Goal: Transaction & Acquisition: Obtain resource

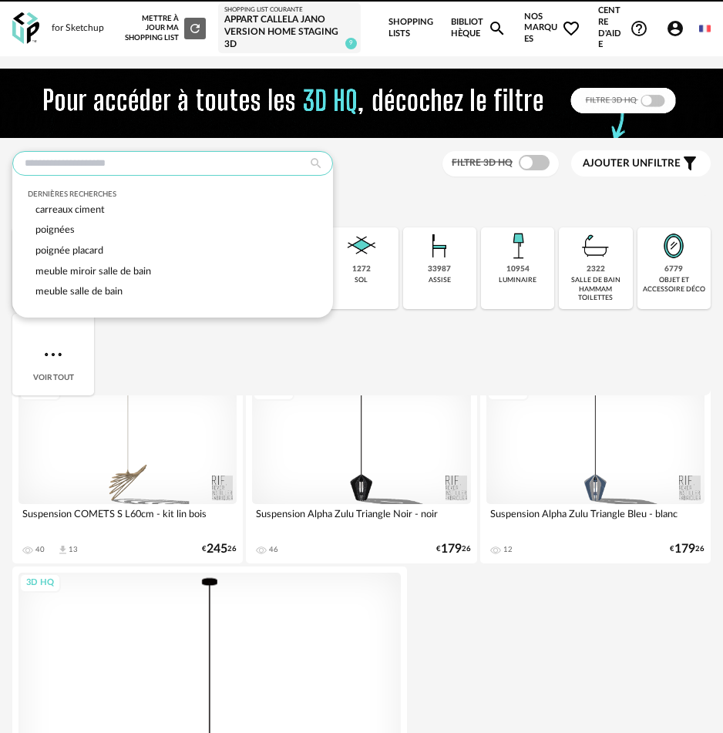
click at [117, 158] on input "text" at bounding box center [172, 163] width 320 height 25
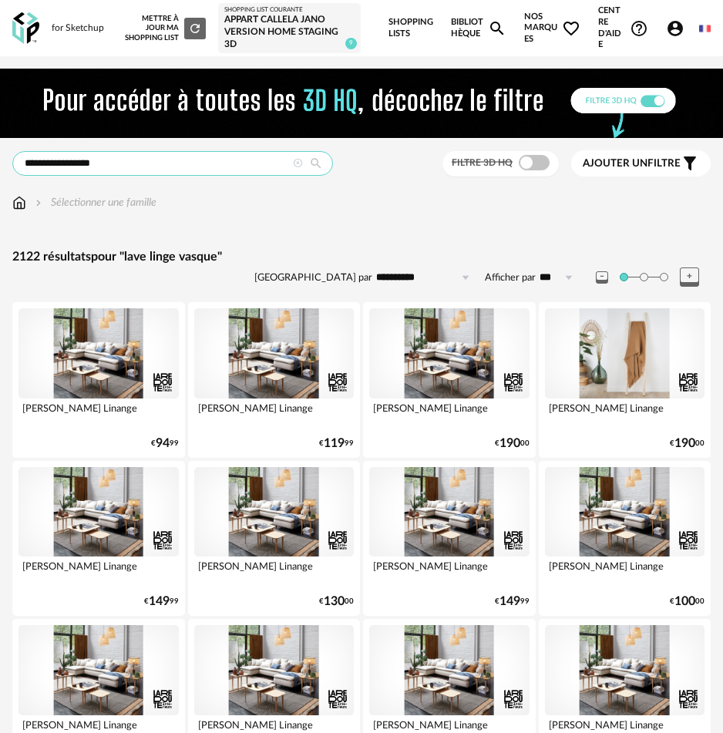
drag, startPoint x: 102, startPoint y: 167, endPoint x: -76, endPoint y: 132, distance: 182.2
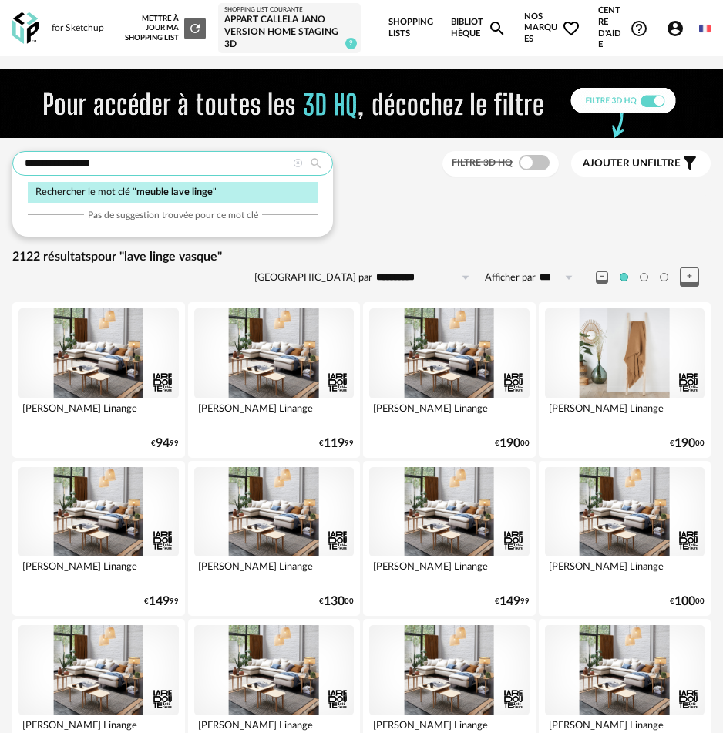
type input "**********"
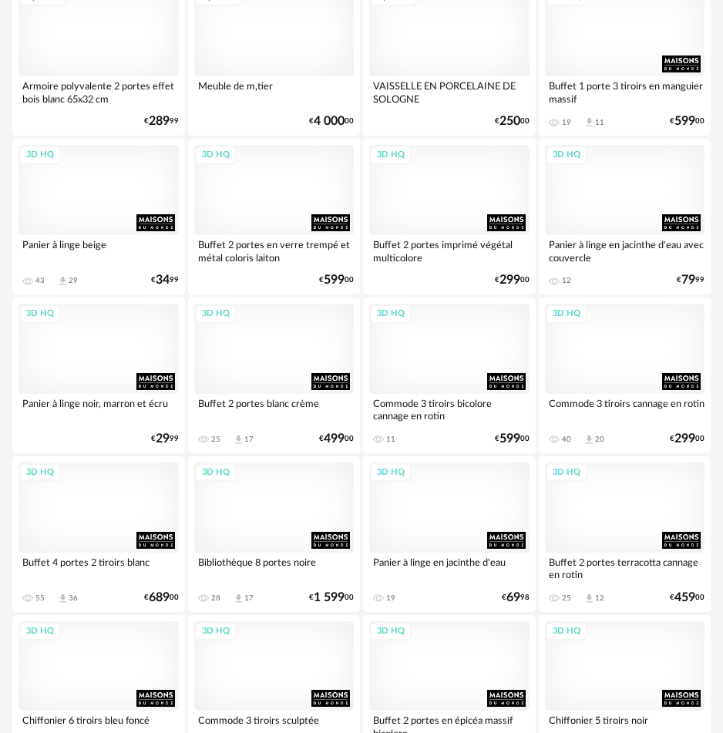
scroll to position [3627, 0]
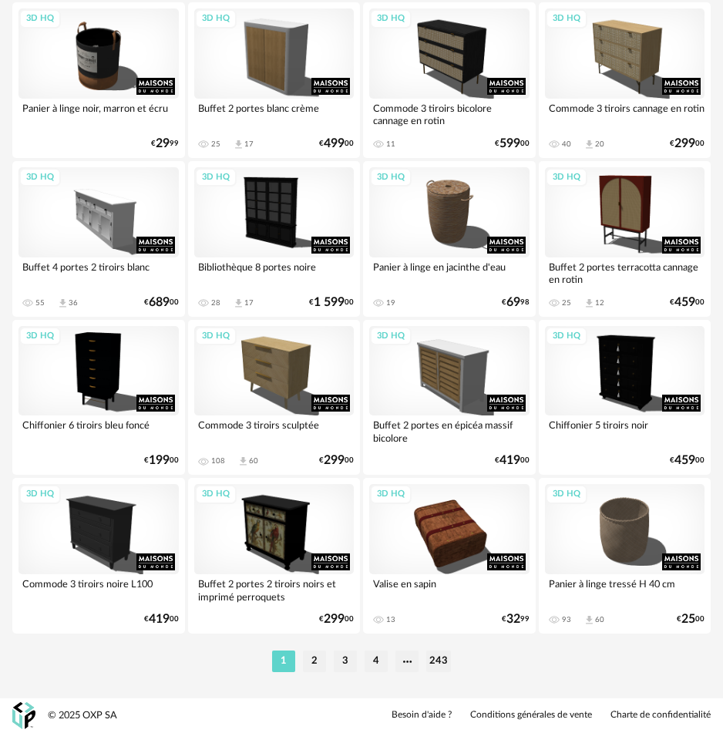
drag, startPoint x: 317, startPoint y: 662, endPoint x: 335, endPoint y: 590, distance: 74.0
click at [316, 662] on li "2" at bounding box center [314, 661] width 23 height 22
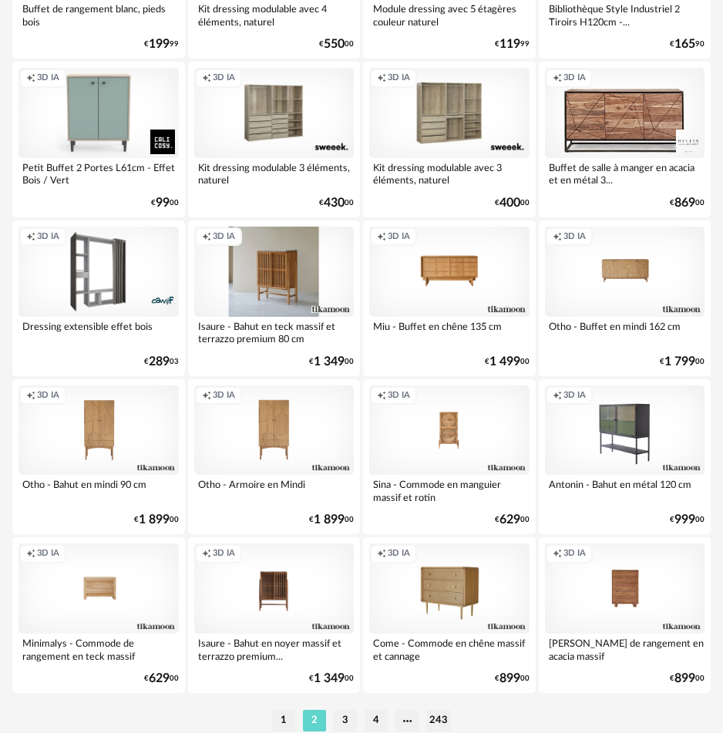
scroll to position [3627, 0]
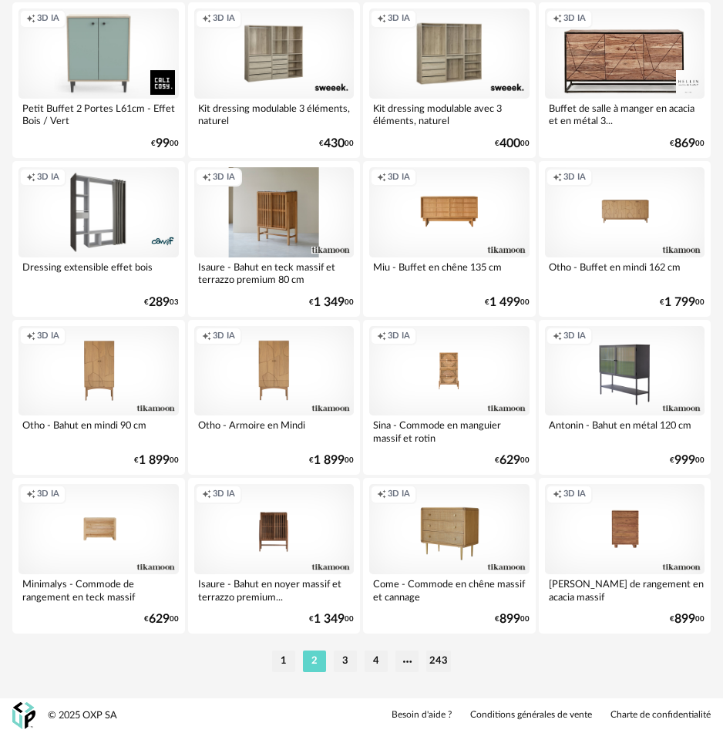
drag, startPoint x: 342, startPoint y: 671, endPoint x: 341, endPoint y: 610, distance: 60.9
click at [342, 671] on li "3" at bounding box center [345, 661] width 23 height 22
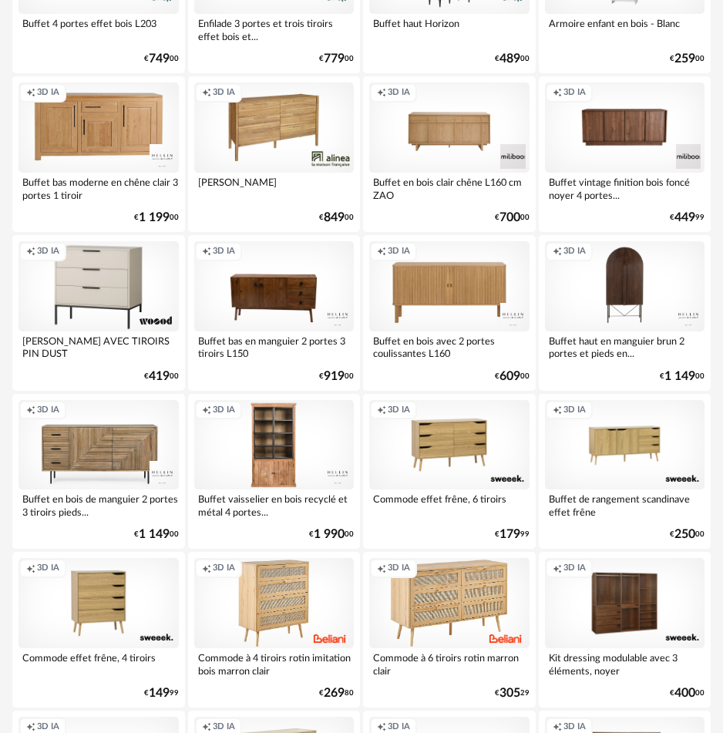
scroll to position [2389, 0]
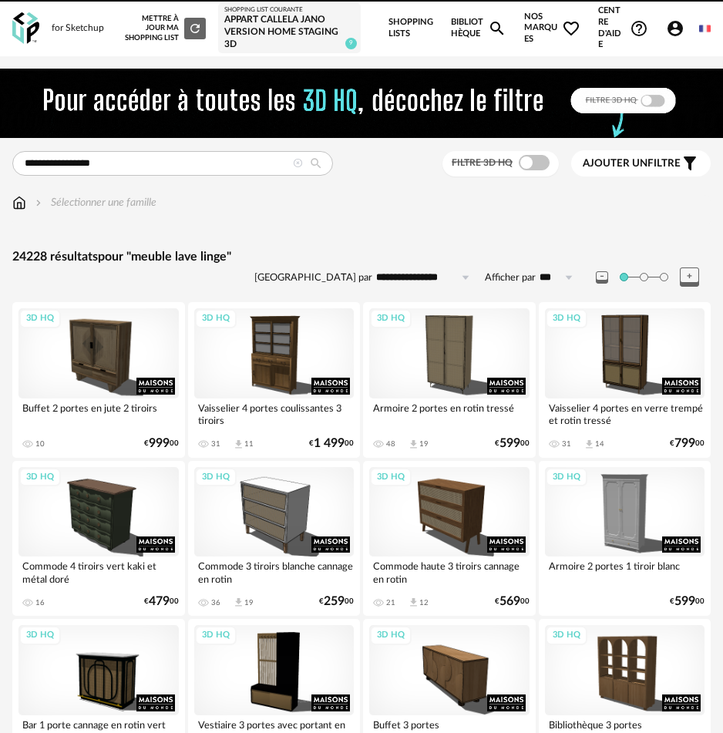
click at [300, 163] on icon at bounding box center [298, 164] width 10 height 10
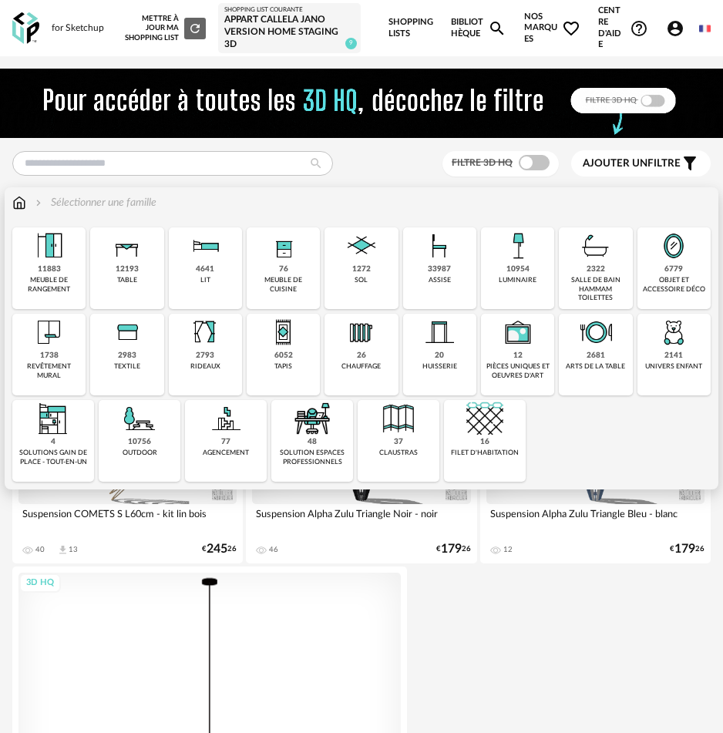
click at [139, 350] on img at bounding box center [127, 332] width 37 height 37
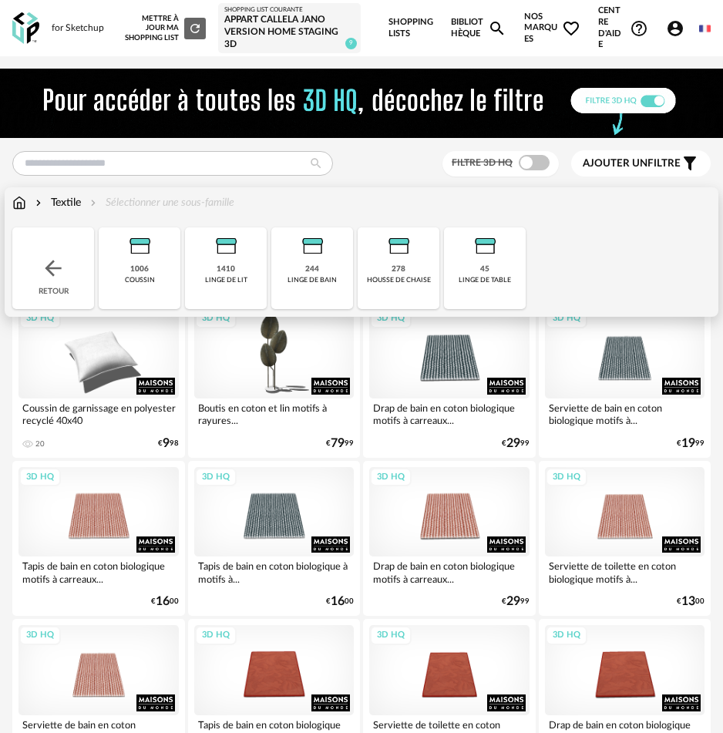
drag, startPoint x: 297, startPoint y: 277, endPoint x: 316, endPoint y: 277, distance: 19.3
click at [296, 277] on div "linge de bain" at bounding box center [311, 280] width 49 height 8
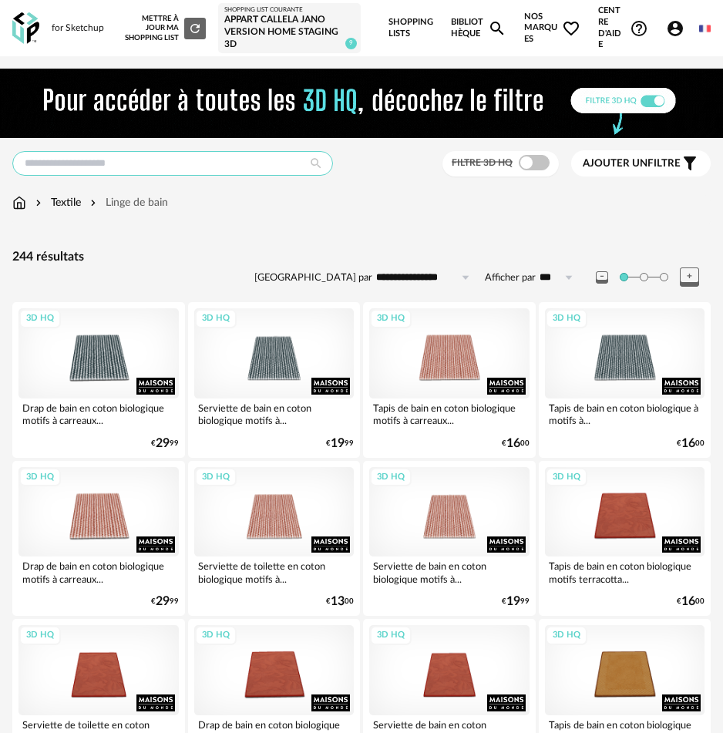
click at [104, 159] on input "text" at bounding box center [172, 163] width 320 height 25
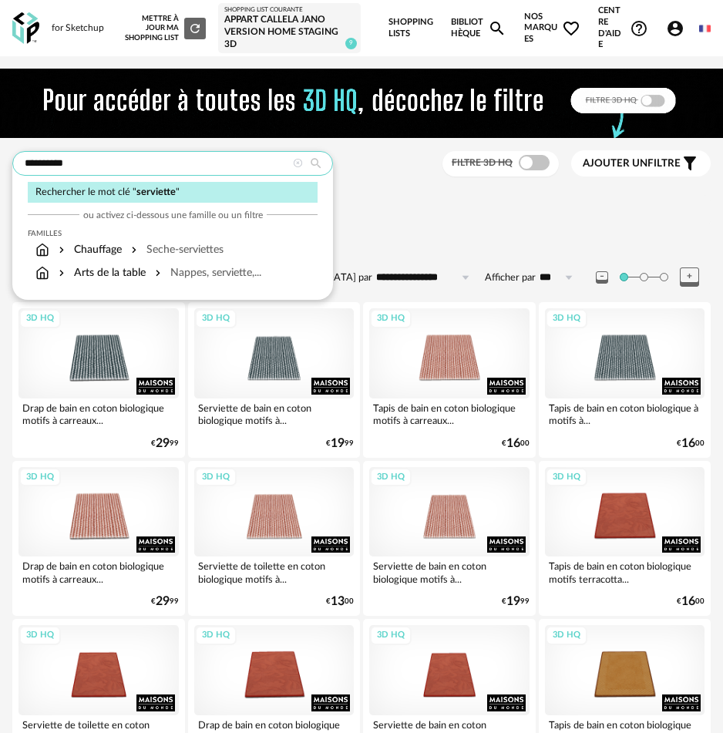
type input "**********"
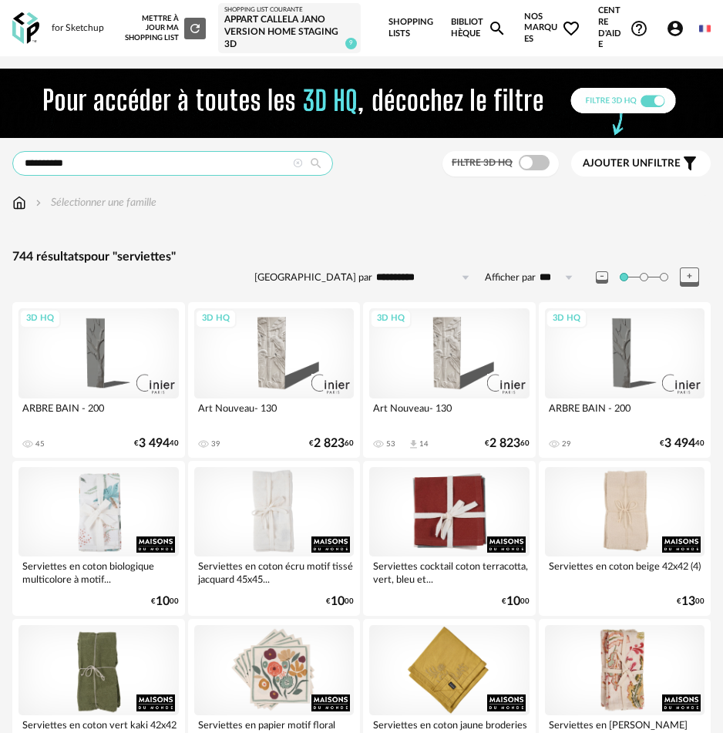
click at [89, 174] on input "**********" at bounding box center [172, 163] width 320 height 25
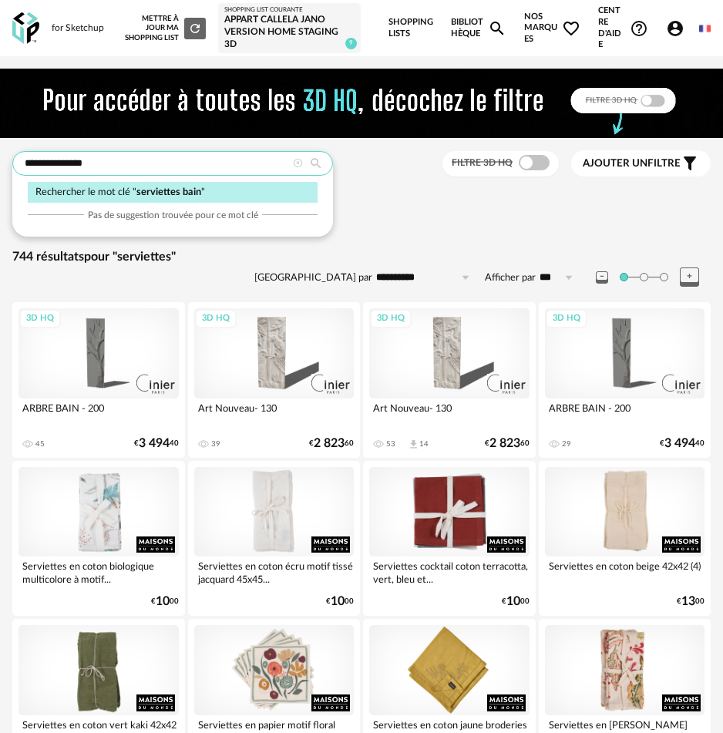
type input "**********"
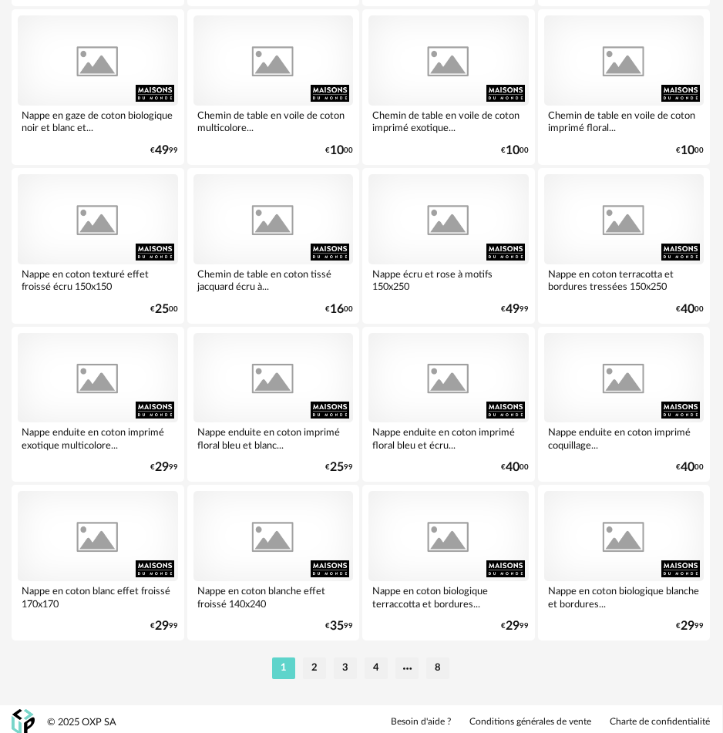
scroll to position [3627, 1]
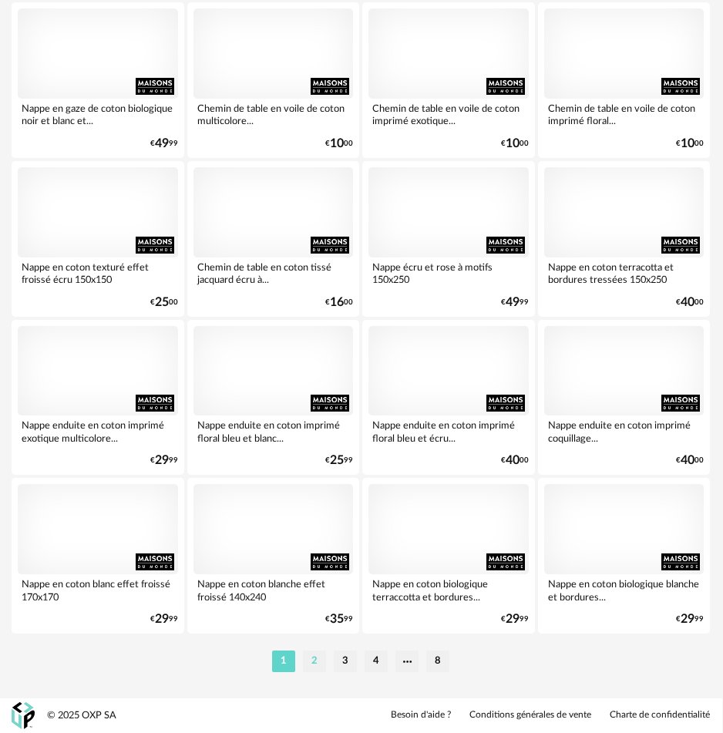
click at [315, 661] on li "2" at bounding box center [314, 661] width 23 height 22
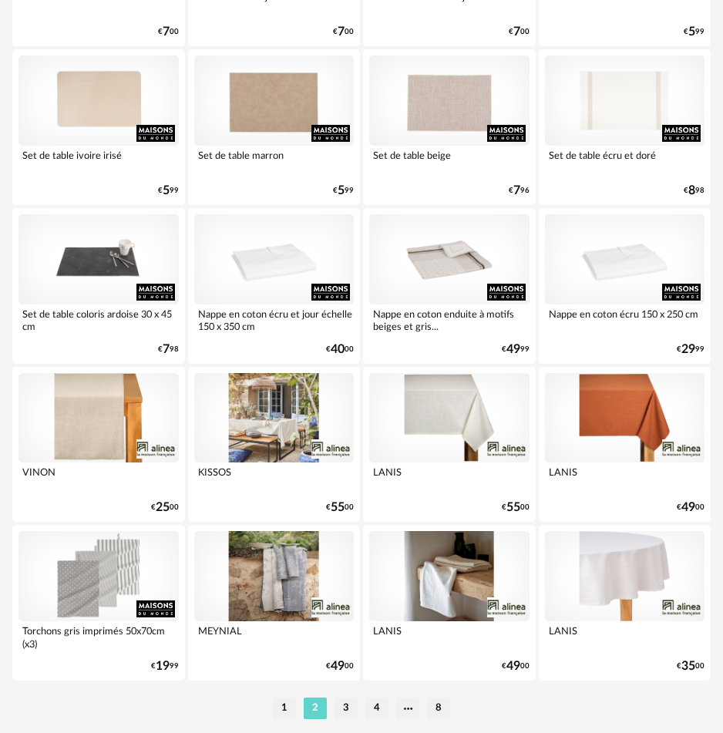
scroll to position [3627, 0]
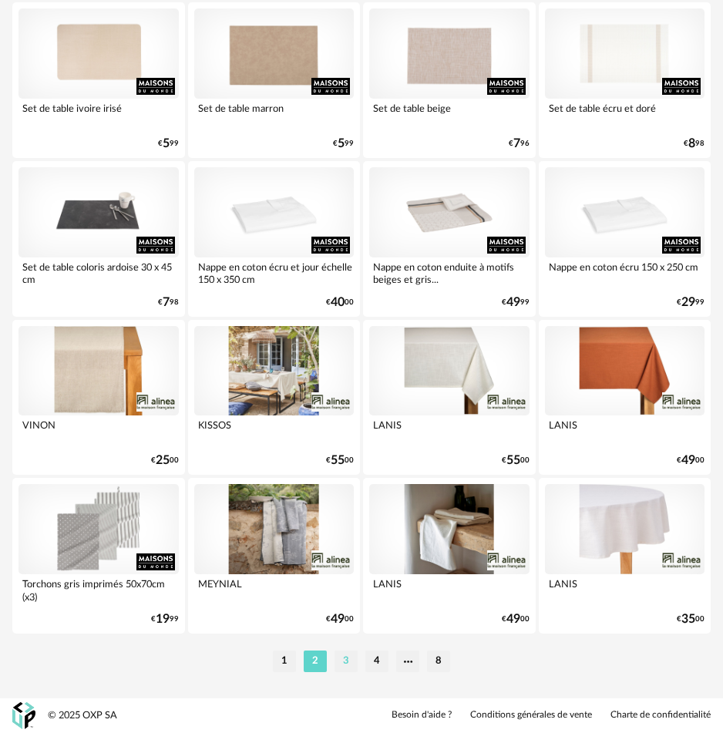
click at [344, 668] on li "3" at bounding box center [345, 661] width 23 height 22
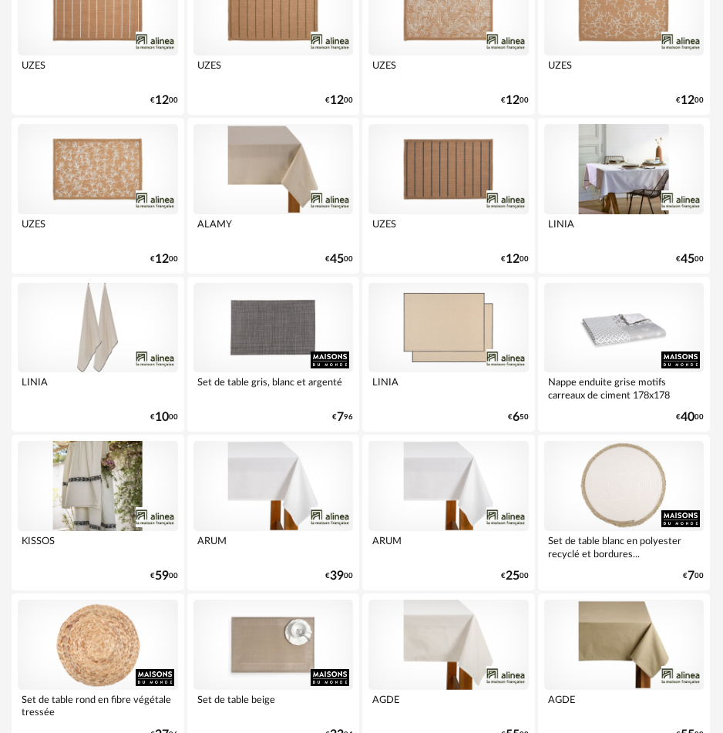
scroll to position [818, 0]
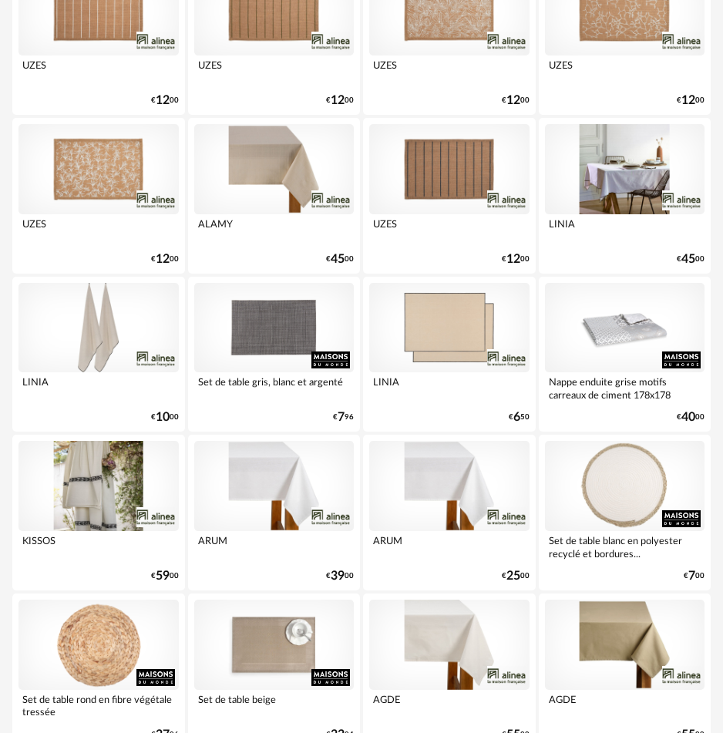
click at [419, 180] on div at bounding box center [449, 169] width 160 height 90
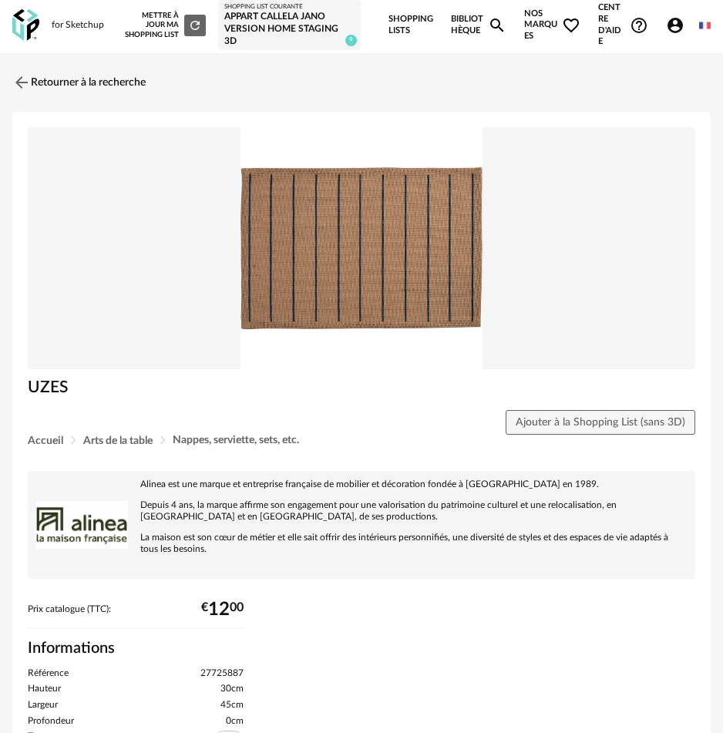
scroll to position [8, 0]
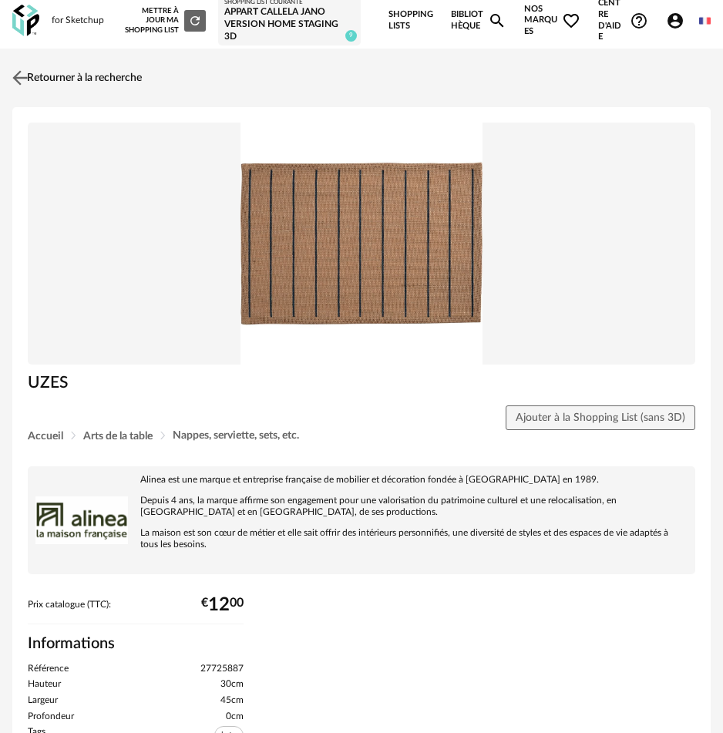
click at [32, 72] on link "Retourner à la recherche" at bounding box center [74, 78] width 133 height 34
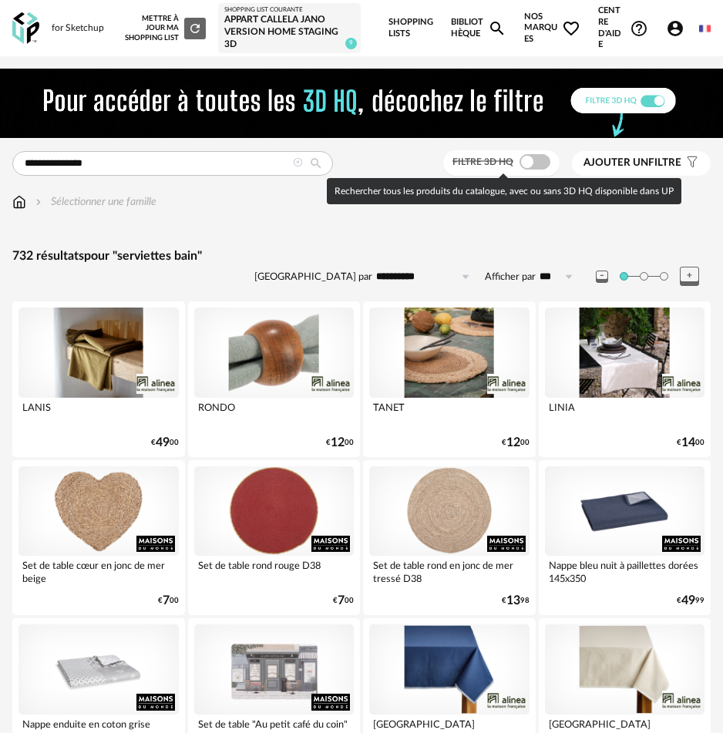
click at [519, 165] on span at bounding box center [534, 161] width 31 height 15
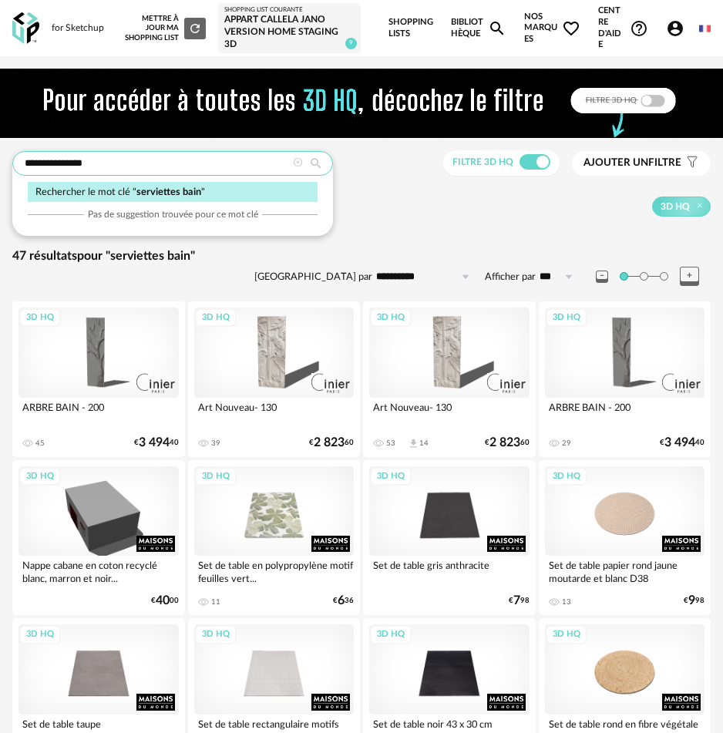
click at [143, 167] on input "**********" at bounding box center [172, 163] width 320 height 25
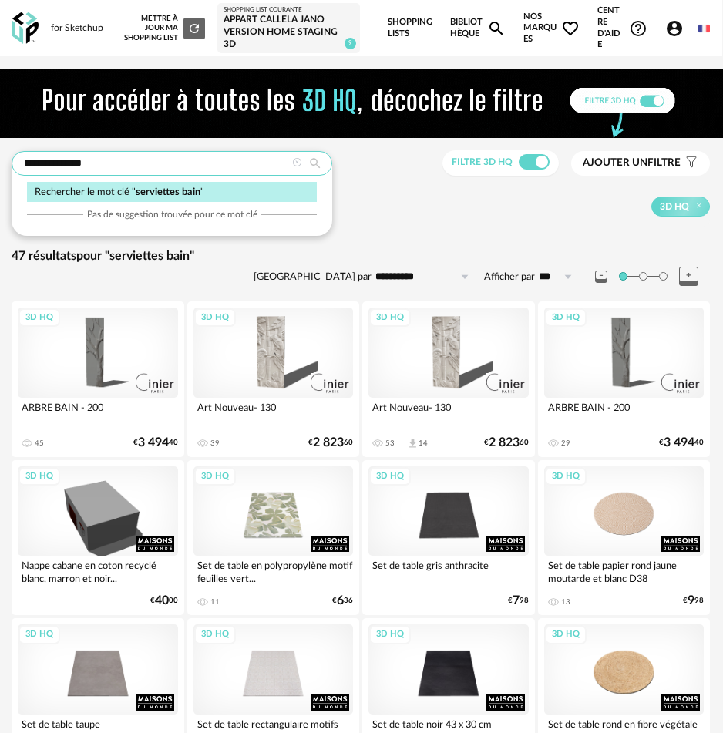
drag, startPoint x: 98, startPoint y: 166, endPoint x: 165, endPoint y: 168, distance: 67.1
click at [165, 168] on input "**********" at bounding box center [172, 163] width 320 height 25
type input "**********"
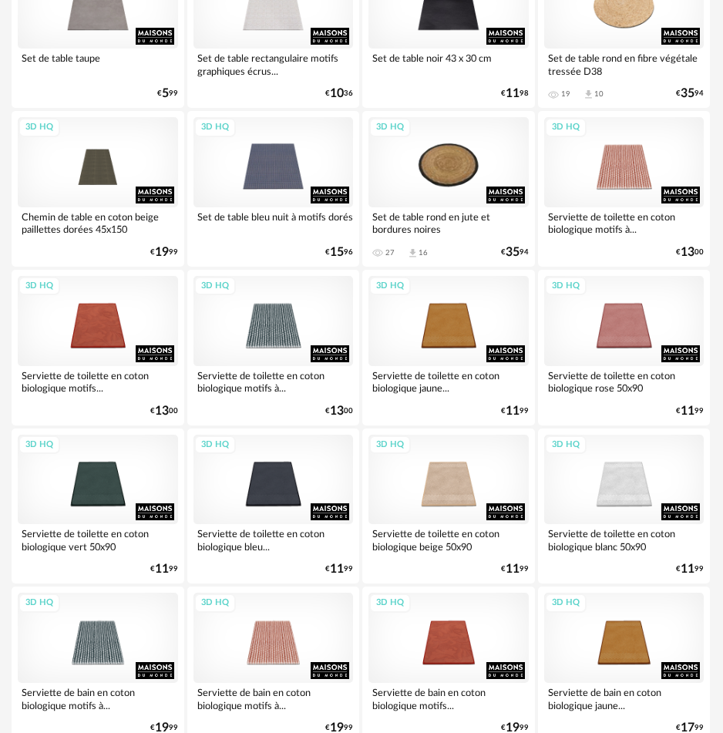
scroll to position [664, 1]
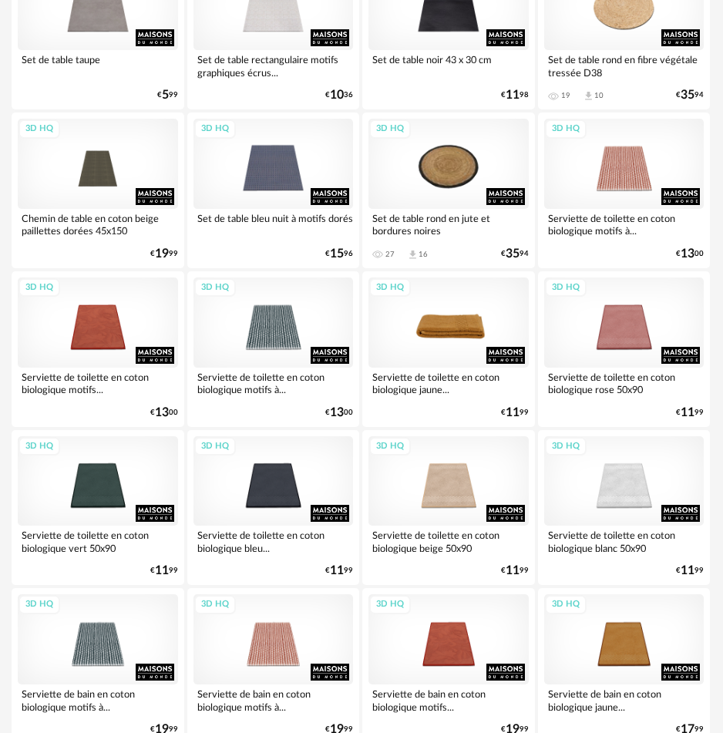
click at [466, 326] on div "3D HQ" at bounding box center [448, 322] width 160 height 90
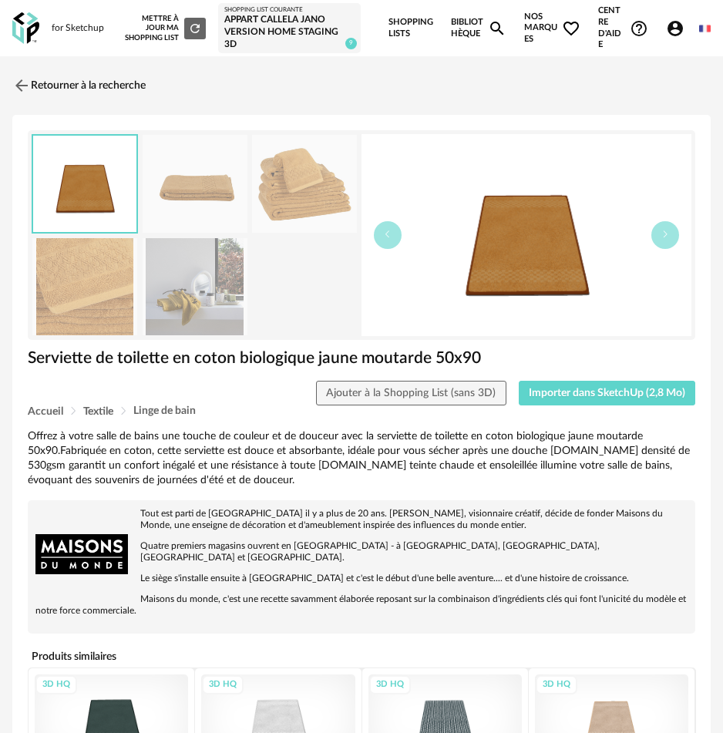
click at [174, 190] on img at bounding box center [195, 184] width 105 height 98
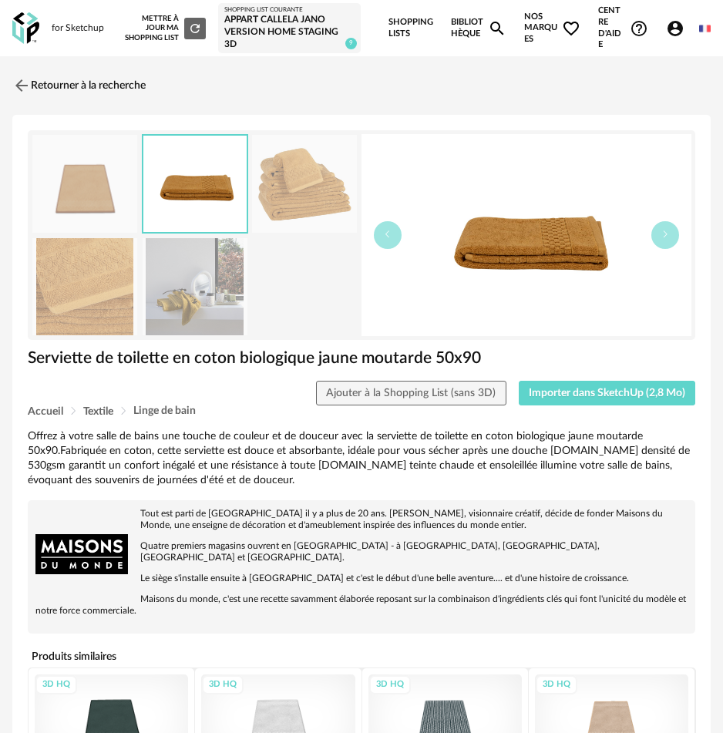
click at [288, 192] on img at bounding box center [304, 184] width 105 height 98
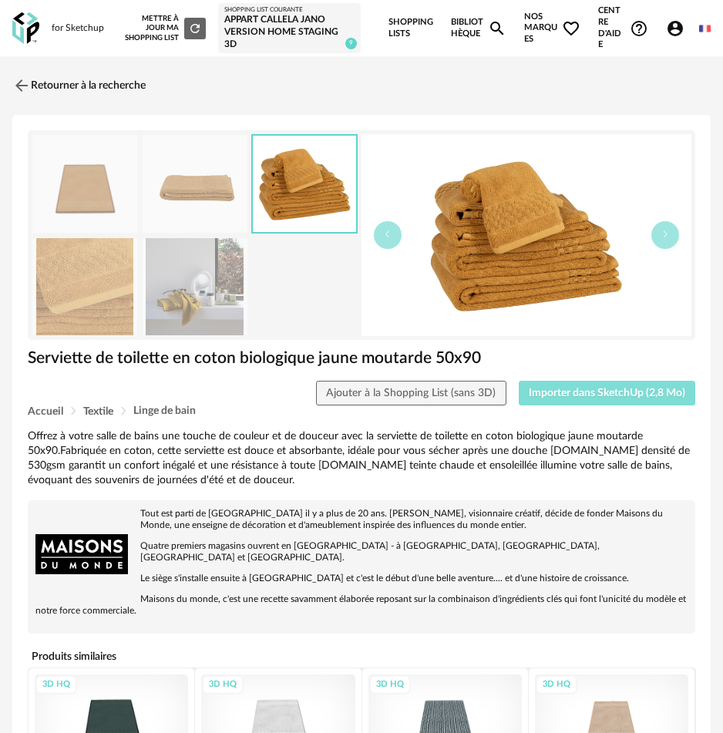
click at [584, 394] on span "Importer dans SketchUp (2,8 Mo)" at bounding box center [606, 392] width 156 height 11
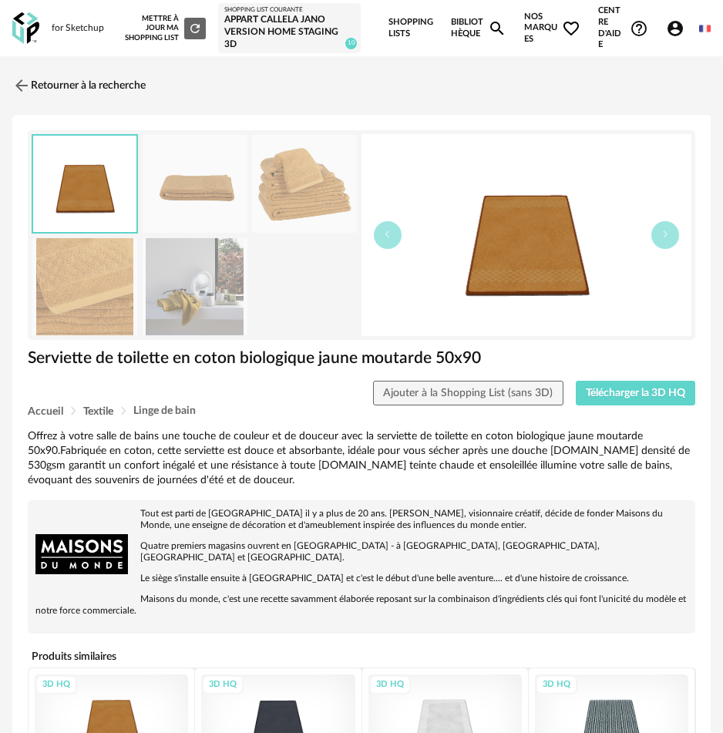
click at [321, 192] on img at bounding box center [304, 184] width 105 height 98
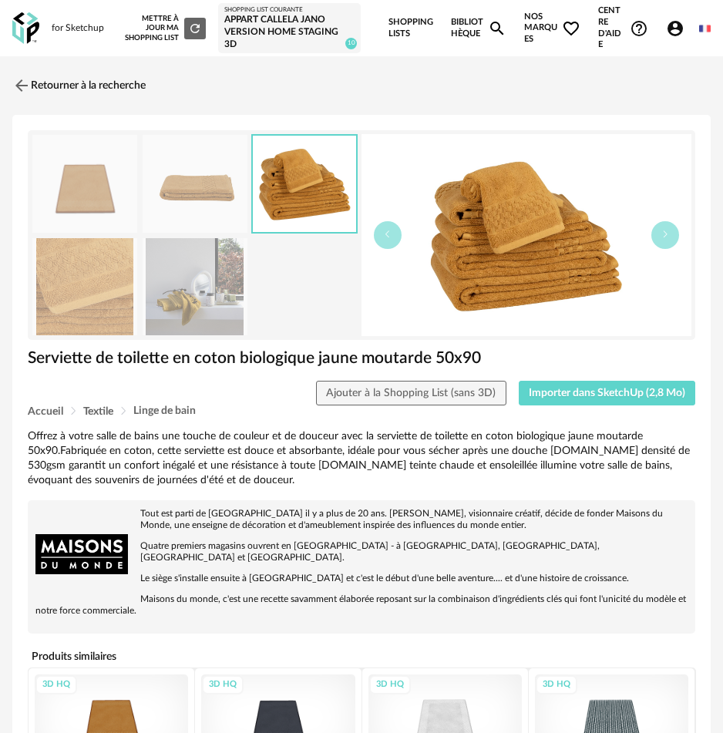
click at [560, 260] on img at bounding box center [526, 235] width 330 height 202
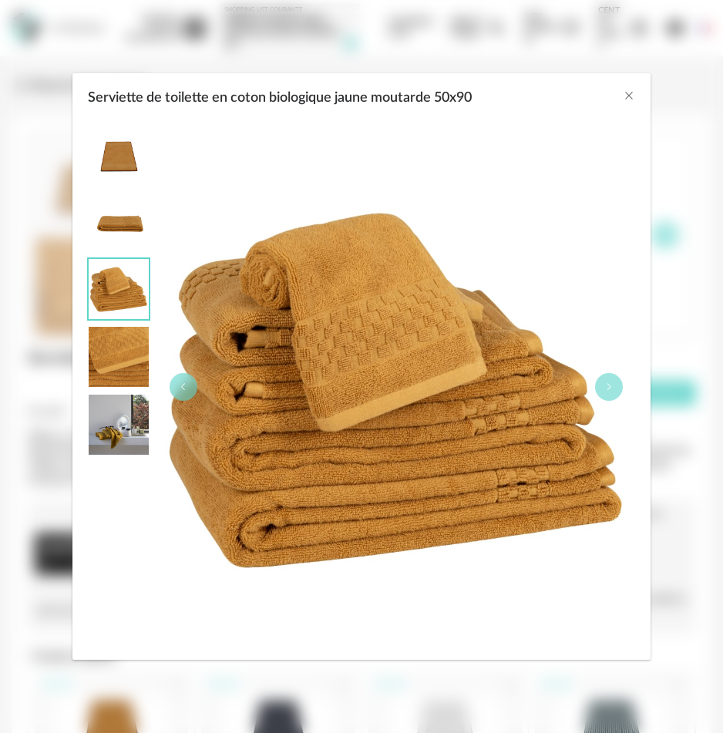
click at [642, 99] on div "Serviette de toilette en coton biologique jaune moutarde 50x90" at bounding box center [361, 94] width 578 height 42
click at [647, 87] on div "Serviette de toilette en coton biologique jaune moutarde 50x90" at bounding box center [361, 94] width 578 height 42
click at [632, 96] on icon "Close" at bounding box center [628, 95] width 12 height 12
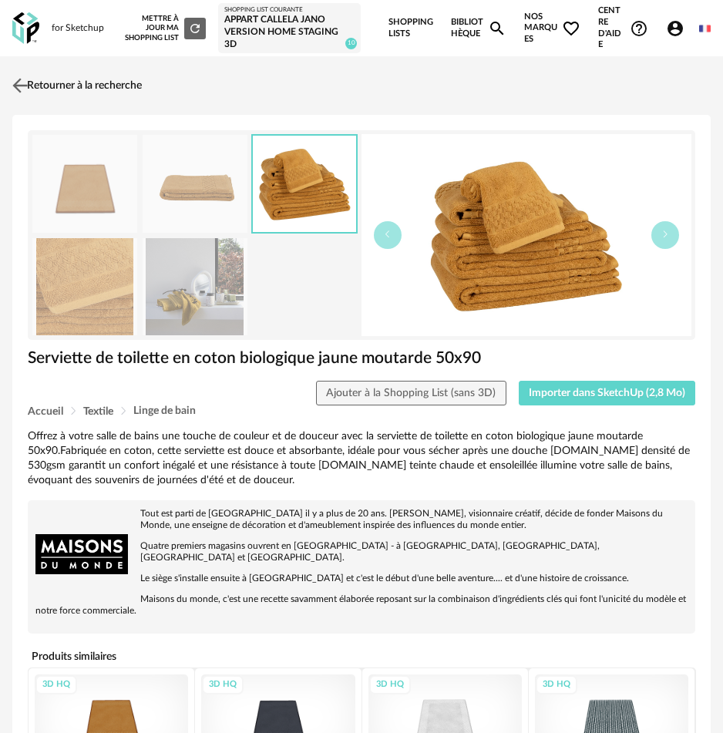
click at [26, 79] on img at bounding box center [20, 86] width 22 height 22
